Goal: Information Seeking & Learning: Learn about a topic

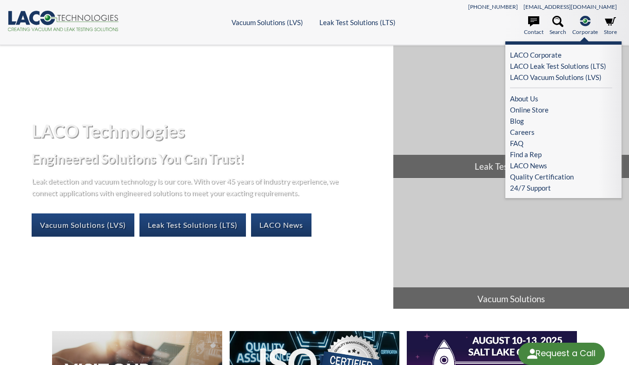
select select "Language Translate Widget"
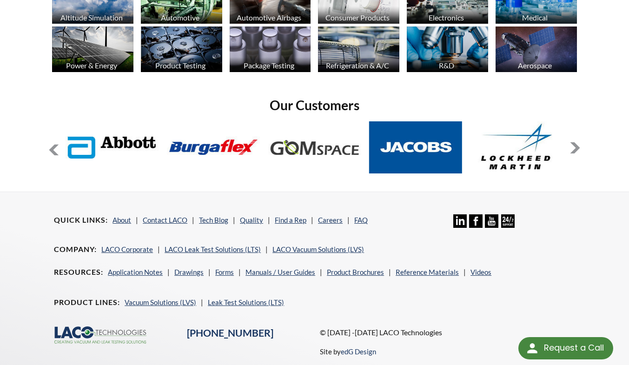
scroll to position [729, 0]
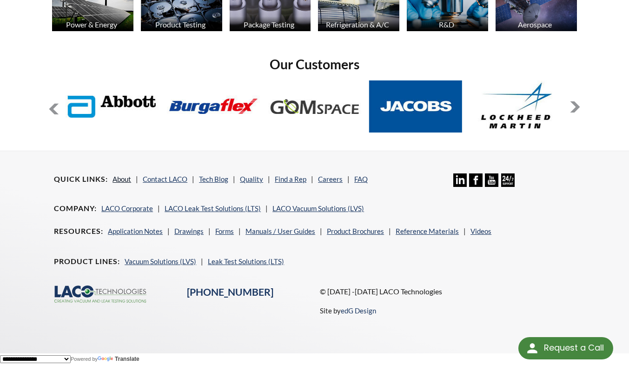
click at [120, 181] on link "About" at bounding box center [121, 179] width 19 height 8
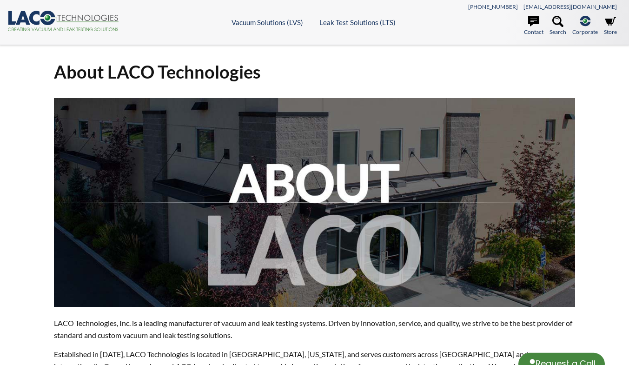
select select "Language Translate Widget"
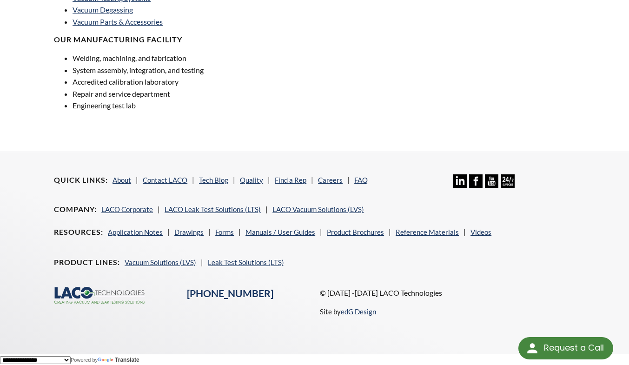
scroll to position [728, 0]
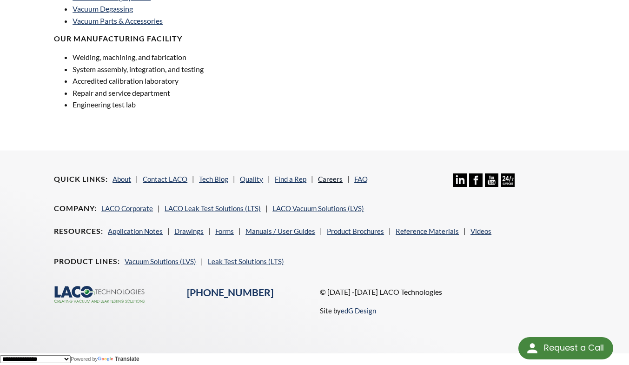
click at [336, 180] on link "Careers" at bounding box center [330, 179] width 25 height 8
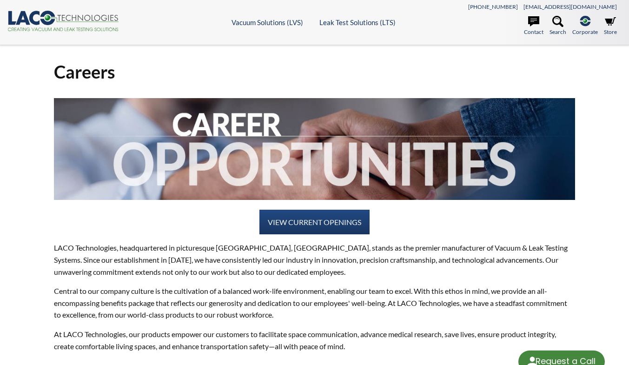
select select "Language Translate Widget"
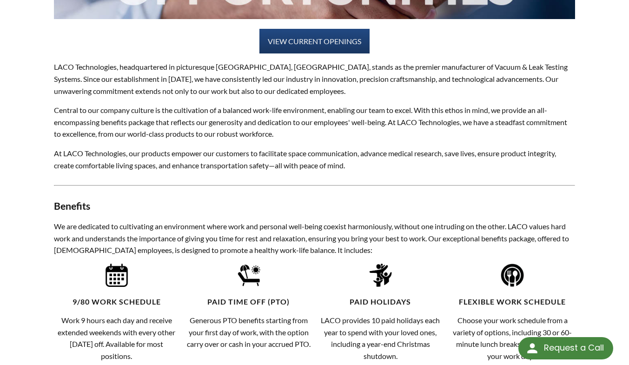
scroll to position [186, 0]
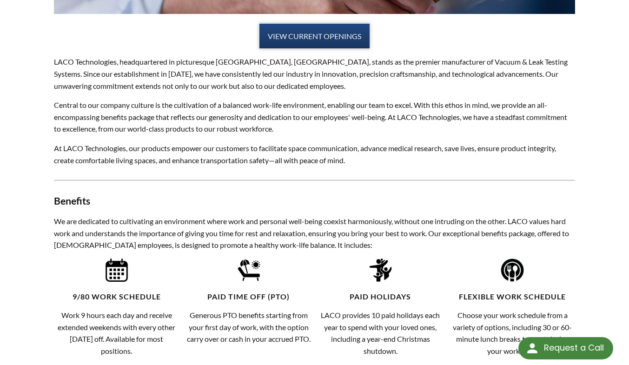
click at [315, 43] on link "VIEW CURRENT OPENINGS" at bounding box center [314, 36] width 110 height 25
